Goal: Find specific page/section: Find specific page/section

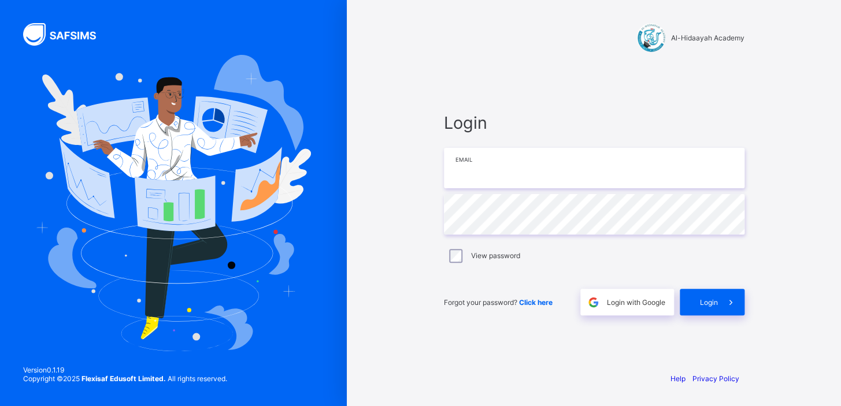
drag, startPoint x: 0, startPoint y: 0, endPoint x: 513, endPoint y: 172, distance: 541.3
click at [513, 172] on input "email" at bounding box center [594, 168] width 301 height 40
type input "**********"
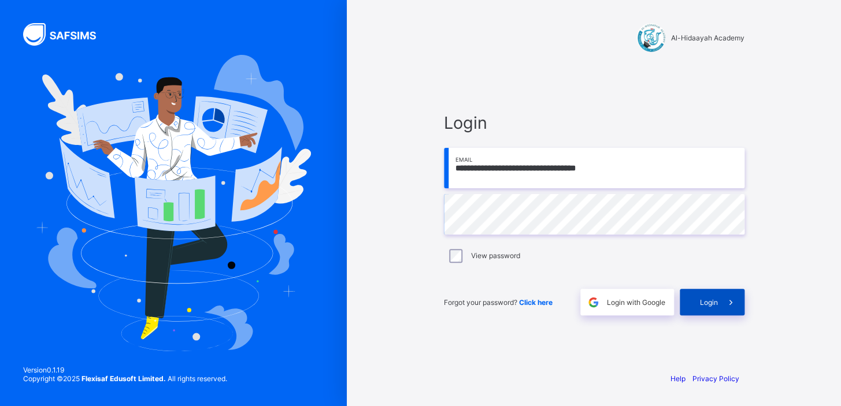
click at [718, 310] on span at bounding box center [731, 302] width 27 height 27
click at [705, 299] on span "Login" at bounding box center [709, 302] width 18 height 9
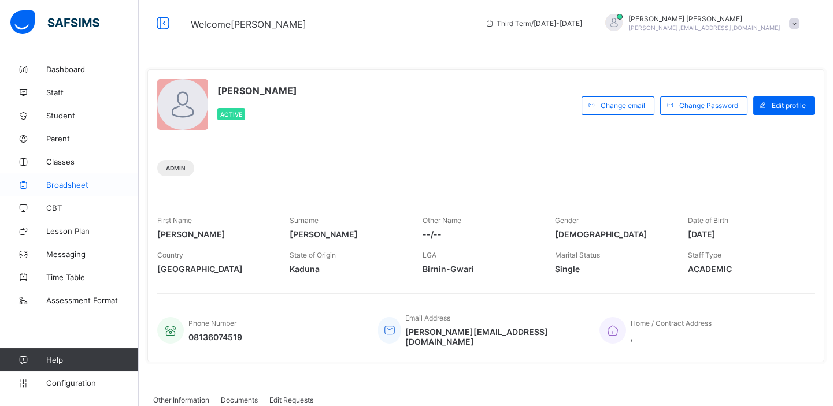
click at [68, 185] on span "Broadsheet" at bounding box center [92, 184] width 92 height 9
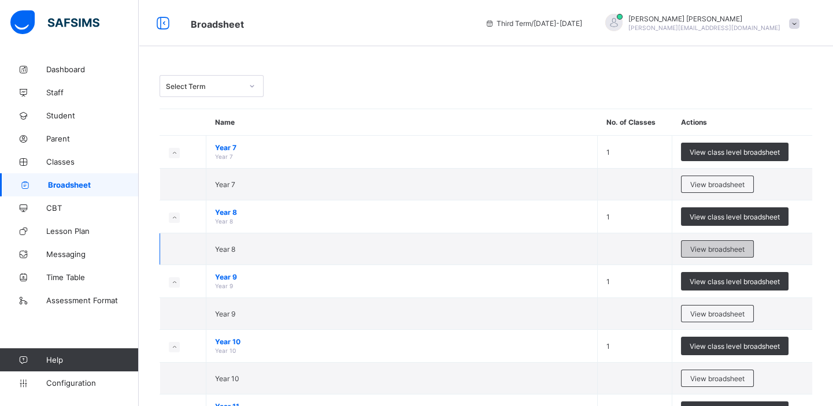
click at [714, 248] on span "View broadsheet" at bounding box center [717, 249] width 54 height 9
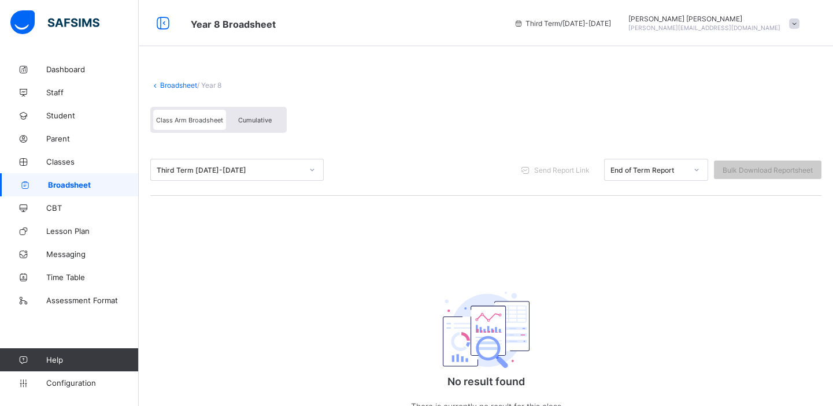
click at [177, 82] on link "Broadsheet" at bounding box center [178, 85] width 37 height 9
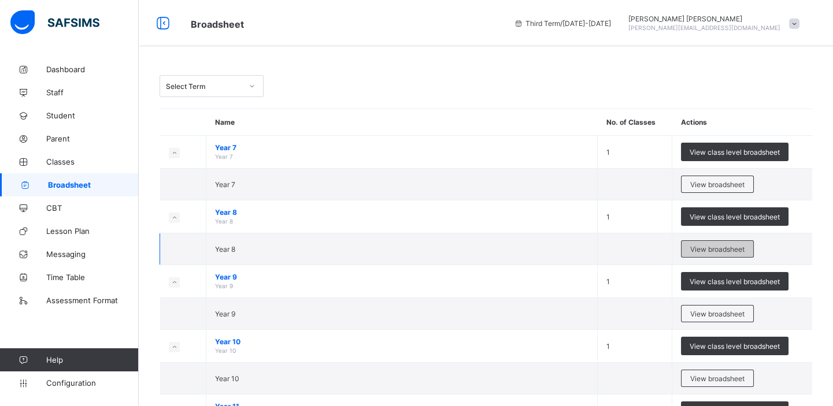
click at [696, 248] on span "View broadsheet" at bounding box center [717, 249] width 54 height 9
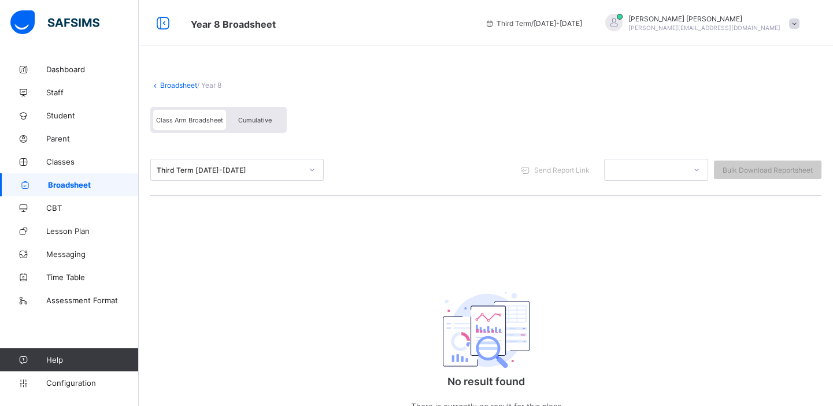
click at [68, 183] on span "Broadsheet" at bounding box center [93, 184] width 91 height 9
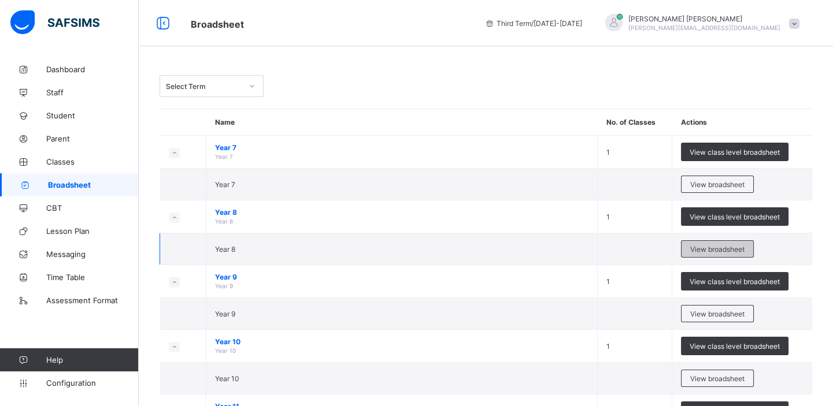
click at [730, 250] on span "View broadsheet" at bounding box center [717, 249] width 54 height 9
